Goal: Communication & Community: Connect with others

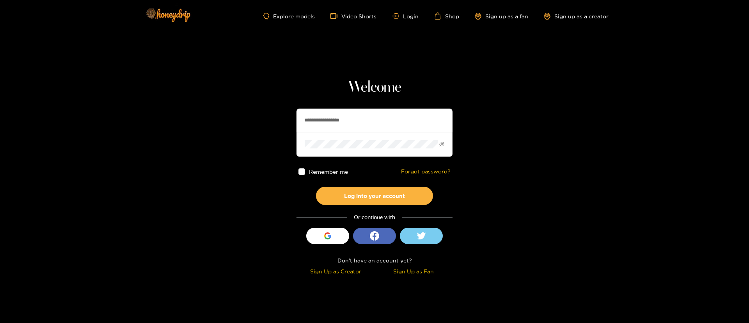
click at [356, 123] on input "**********" at bounding box center [374, 119] width 156 height 23
type input "**********"
click at [387, 190] on button "Log into your account" at bounding box center [374, 195] width 117 height 18
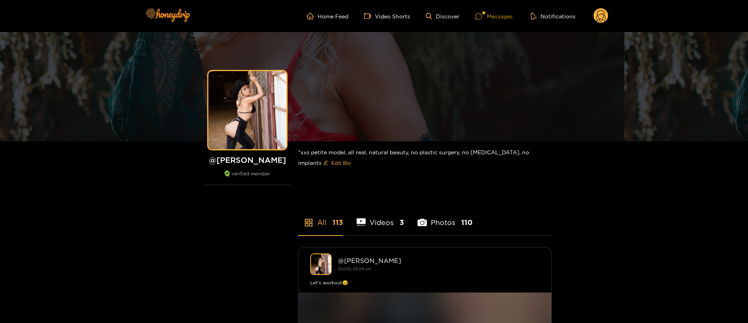
click at [485, 19] on div at bounding box center [481, 16] width 12 height 7
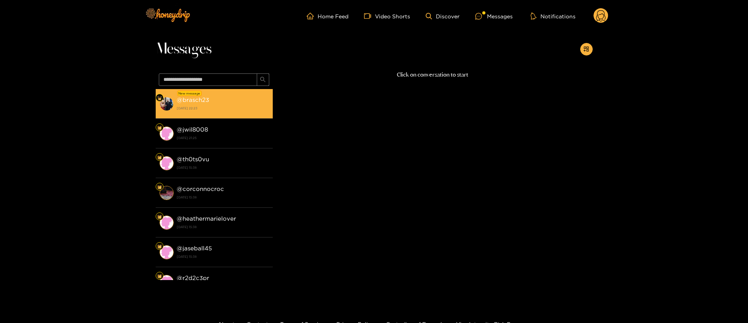
click at [236, 99] on div "@ brasch23 [DATE] 22:23" at bounding box center [223, 104] width 92 height 18
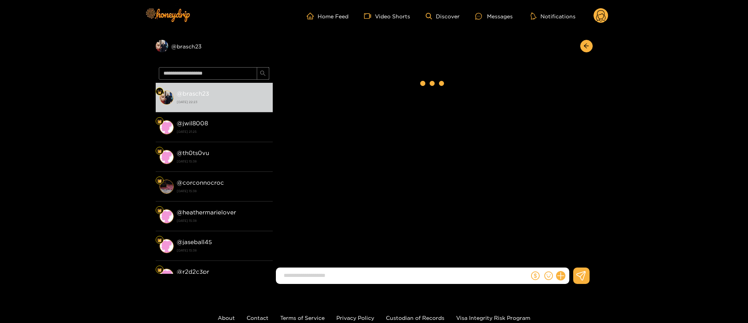
click at [398, 281] on input at bounding box center [404, 275] width 249 height 13
click at [398, 276] on input at bounding box center [404, 275] width 249 height 13
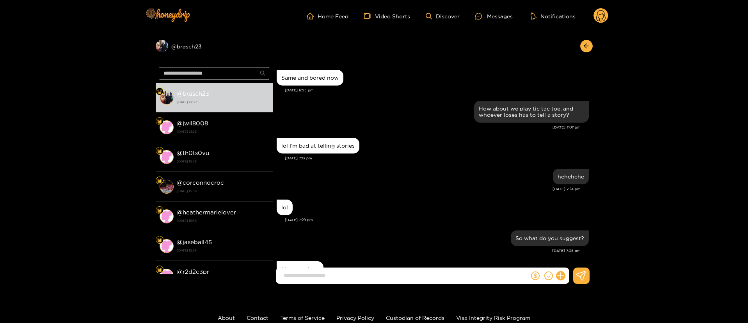
scroll to position [662, 0]
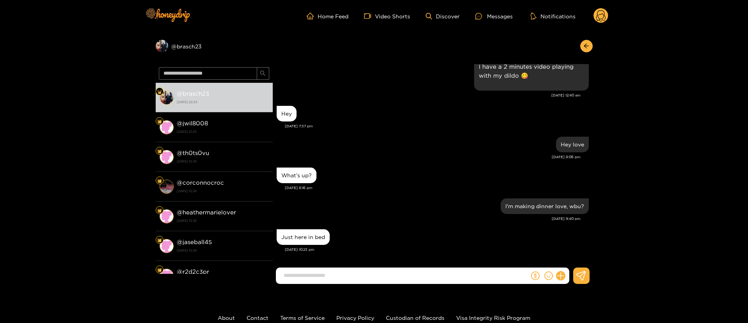
click at [398, 276] on input at bounding box center [404, 275] width 249 height 13
drag, startPoint x: 398, startPoint y: 276, endPoint x: 395, endPoint y: 280, distance: 5.2
click at [395, 280] on input at bounding box center [404, 275] width 249 height 13
click at [415, 235] on div "Just here in bed" at bounding box center [433, 237] width 312 height 20
click at [394, 277] on input at bounding box center [404, 275] width 249 height 13
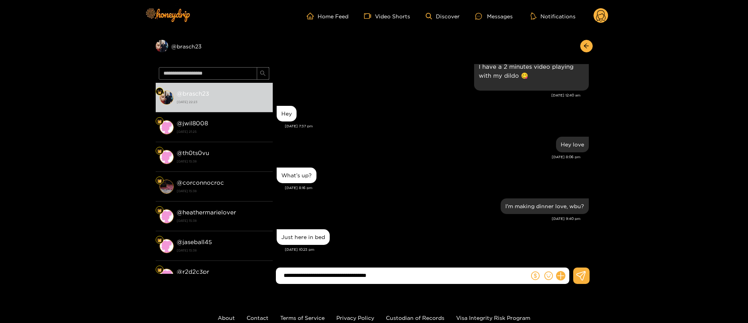
type input "**********"
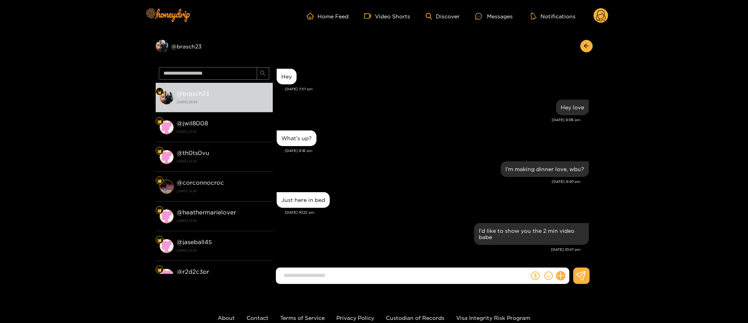
click at [596, 20] on circle at bounding box center [600, 15] width 15 height 15
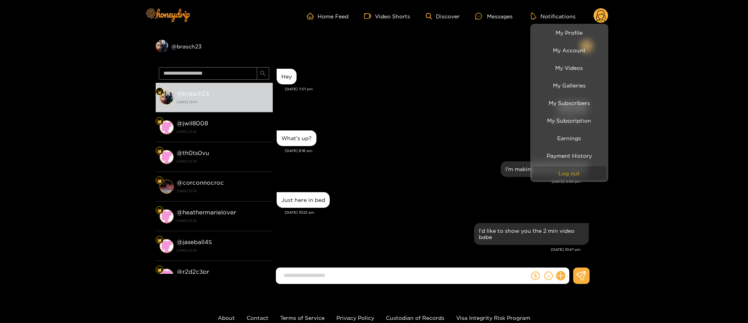
click at [559, 167] on button "Log out" at bounding box center [569, 173] width 74 height 14
